Goal: Task Accomplishment & Management: Complete application form

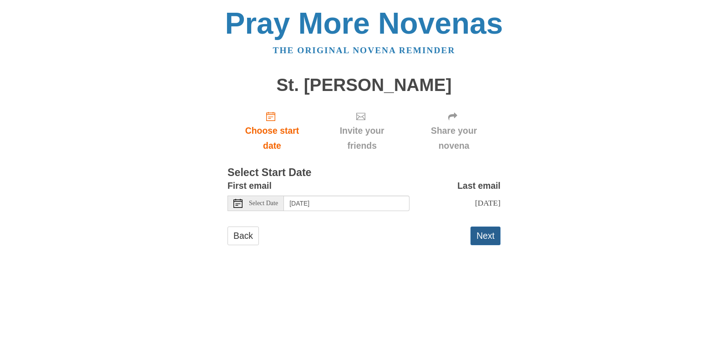
click at [477, 239] on button "Next" at bounding box center [485, 236] width 30 height 19
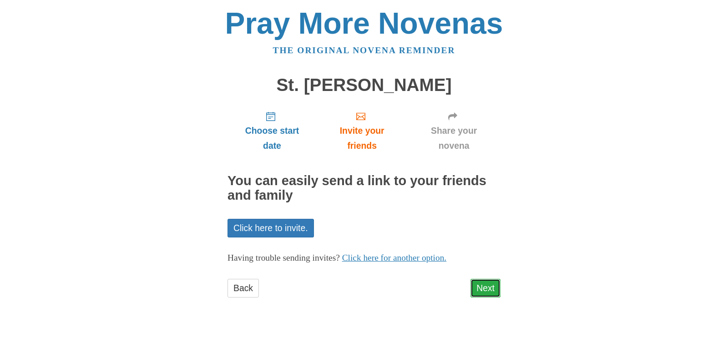
click at [487, 287] on link "Next" at bounding box center [485, 288] width 30 height 19
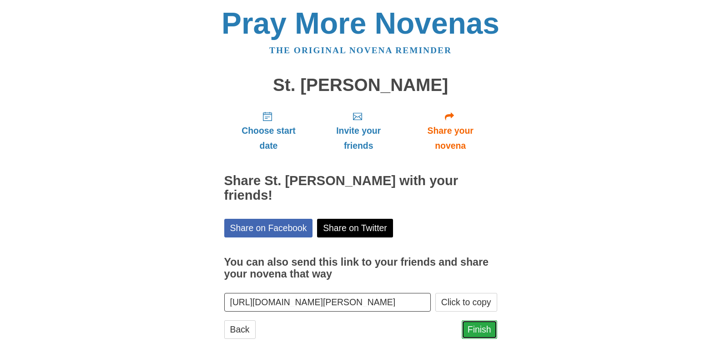
click at [484, 320] on link "Finish" at bounding box center [479, 329] width 35 height 19
